Goal: Task Accomplishment & Management: Use online tool/utility

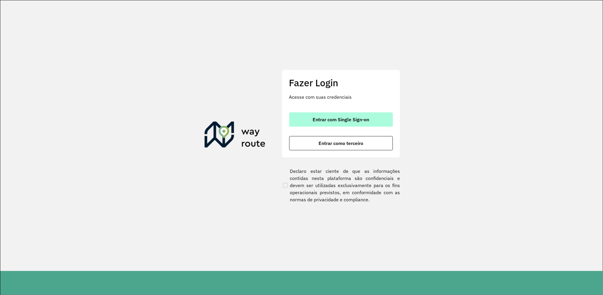
click at [319, 116] on button "Entrar com Single Sign-on" at bounding box center [341, 119] width 104 height 14
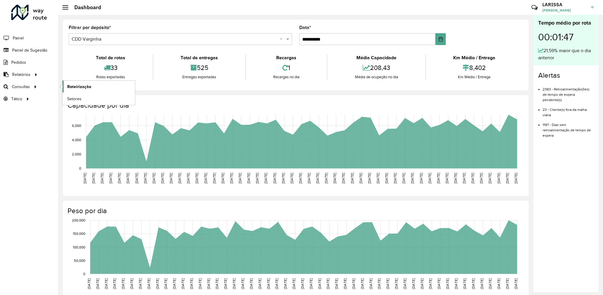
click at [67, 88] on span "Roteirização" at bounding box center [79, 87] width 24 height 6
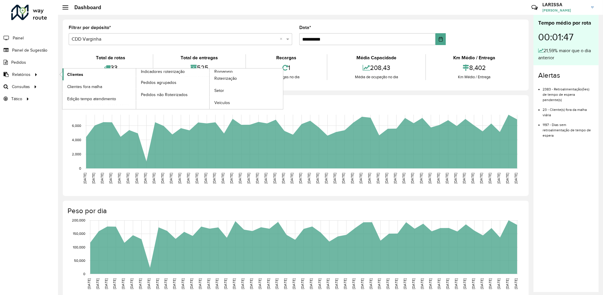
click at [79, 77] on link "Clientes" at bounding box center [99, 74] width 73 height 12
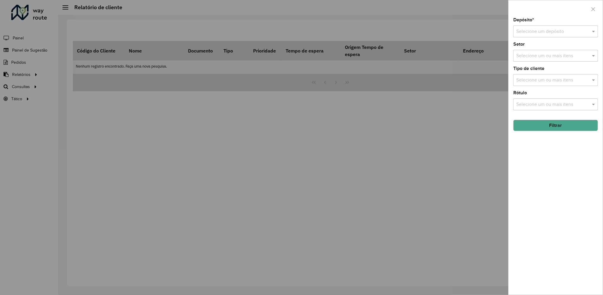
click at [528, 32] on input "text" at bounding box center [550, 31] width 67 height 7
click at [530, 61] on span "CDD Varginha" at bounding box center [531, 58] width 30 height 5
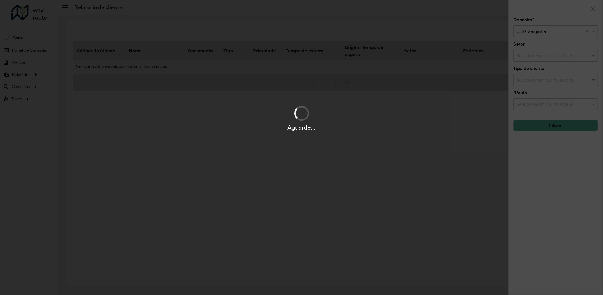
click at [537, 124] on div "Aguarde..." at bounding box center [301, 127] width 603 height 9
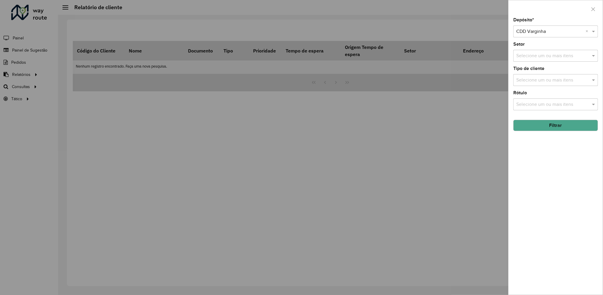
click at [555, 125] on button "Filtrar" at bounding box center [556, 125] width 85 height 11
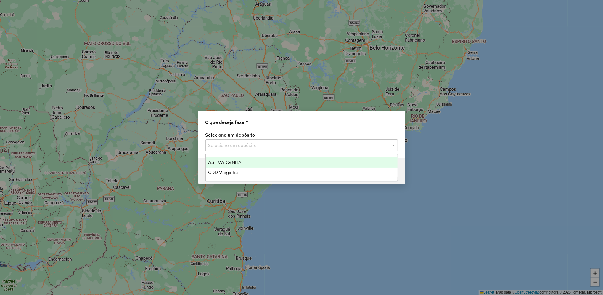
click at [325, 145] on input "text" at bounding box center [296, 145] width 175 height 7
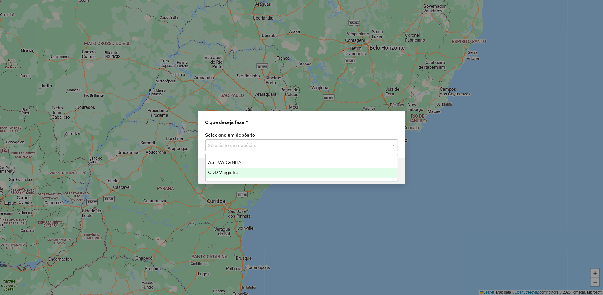
drag, startPoint x: 275, startPoint y: 178, endPoint x: 290, endPoint y: 171, distance: 16.7
click at [290, 171] on ng-dropdown-panel "AS - VARGINHA CDD Varginha" at bounding box center [302, 167] width 193 height 27
click at [290, 171] on div "CDD Varginha" at bounding box center [302, 172] width 192 height 10
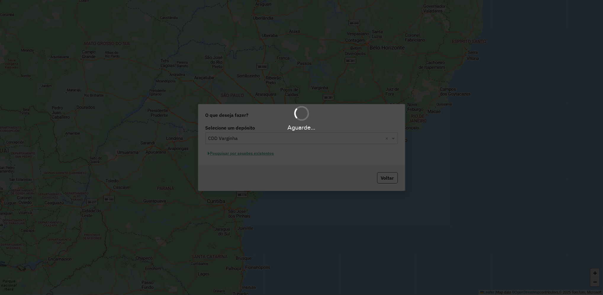
click at [255, 154] on hb-app "Aguarde... Pop-up bloqueado! Seu navegador bloqueou automáticamente a abertura …" at bounding box center [301, 147] width 603 height 295
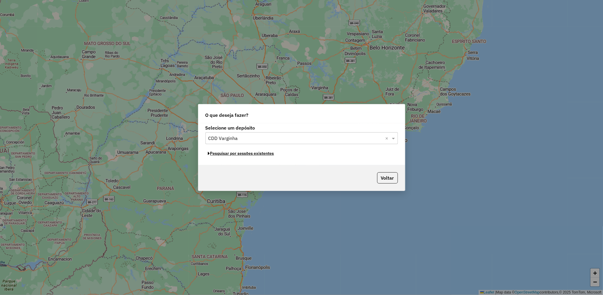
click at [255, 154] on button "Pesquisar por sessões existentes" at bounding box center [241, 153] width 71 height 9
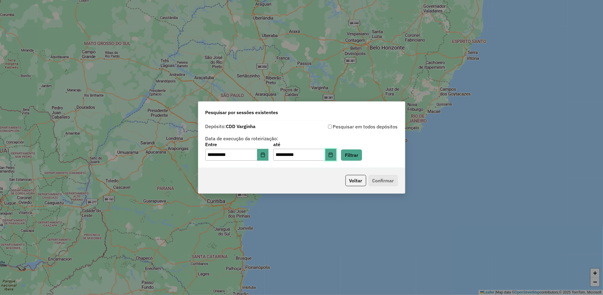
click at [337, 153] on button "Choose Date" at bounding box center [331, 155] width 11 height 12
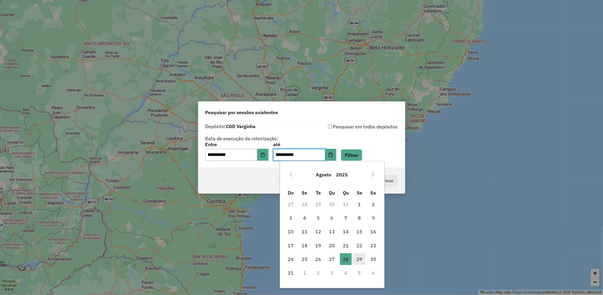
click at [365, 255] on span "29" at bounding box center [360, 259] width 12 height 12
type input "**********"
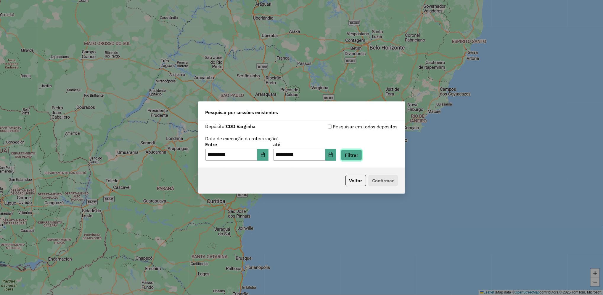
click at [362, 155] on button "Filtrar" at bounding box center [351, 154] width 21 height 11
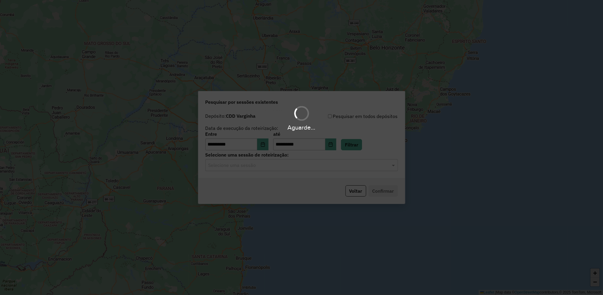
click at [302, 168] on hb-app "**********" at bounding box center [301, 147] width 603 height 295
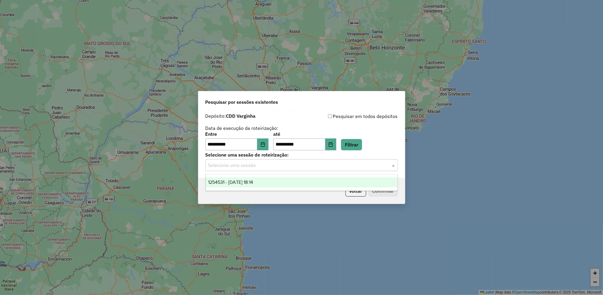
click at [302, 168] on input "text" at bounding box center [296, 165] width 175 height 7
click at [294, 183] on div "1254531 - [DATE] 18:14" at bounding box center [302, 182] width 192 height 10
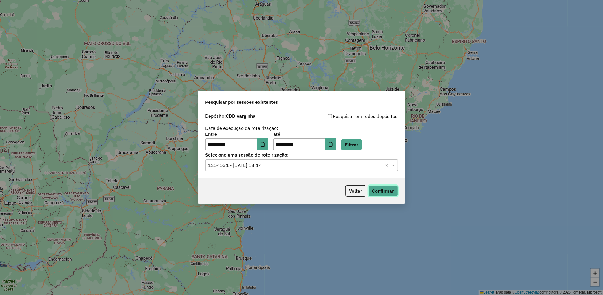
click at [383, 190] on button "Confirmar" at bounding box center [383, 190] width 29 height 11
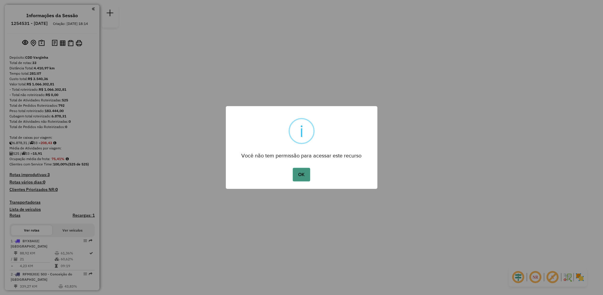
click at [301, 176] on button "OK" at bounding box center [301, 175] width 17 height 14
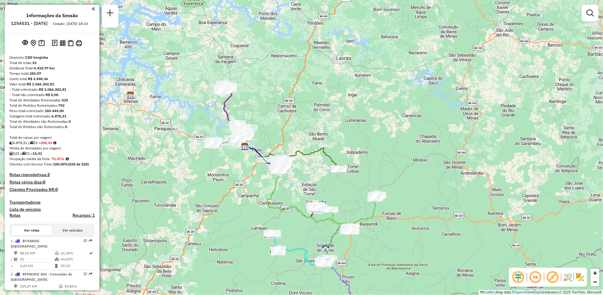
drag, startPoint x: 310, startPoint y: 212, endPoint x: 261, endPoint y: 225, distance: 50.8
click at [261, 225] on div "Janela de atendimento Grade de atendimento Capacidade Transportadoras Veículos …" at bounding box center [301, 147] width 603 height 295
